Goal: Task Accomplishment & Management: Use online tool/utility

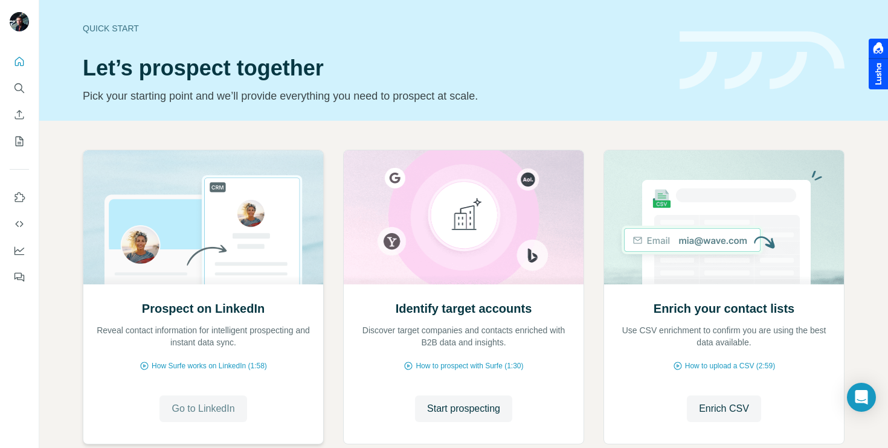
click at [210, 402] on span "Go to LinkedIn" at bounding box center [203, 409] width 63 height 14
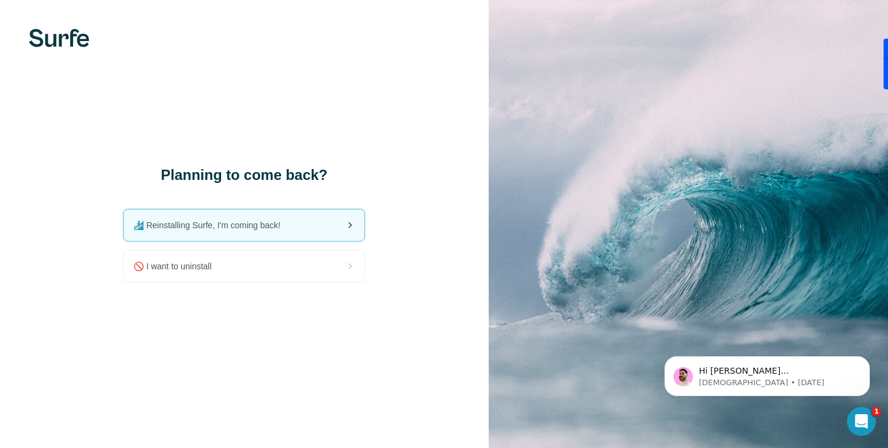
click at [245, 227] on span "🏄🏻‍♂️ Reinstalling Surfe, I'm coming back!" at bounding box center [212, 225] width 156 height 12
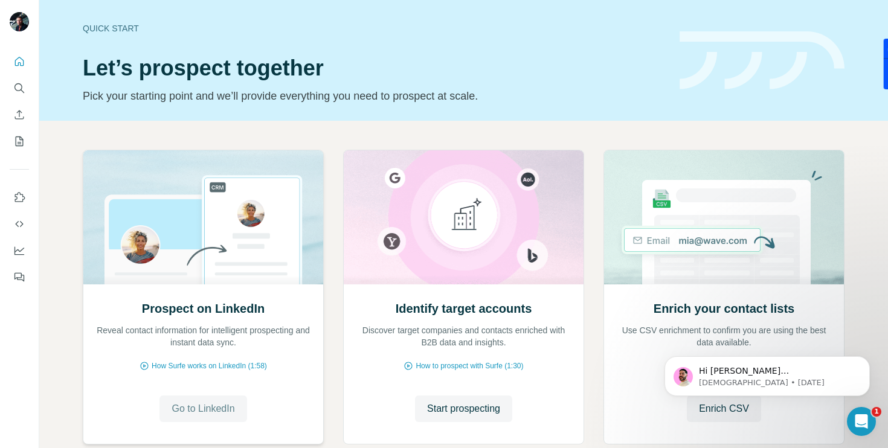
click at [221, 407] on span "Go to LinkedIn" at bounding box center [203, 409] width 63 height 14
click at [217, 413] on span "Go to LinkedIn" at bounding box center [203, 409] width 63 height 14
